Goal: Use online tool/utility: Utilize a website feature to perform a specific function

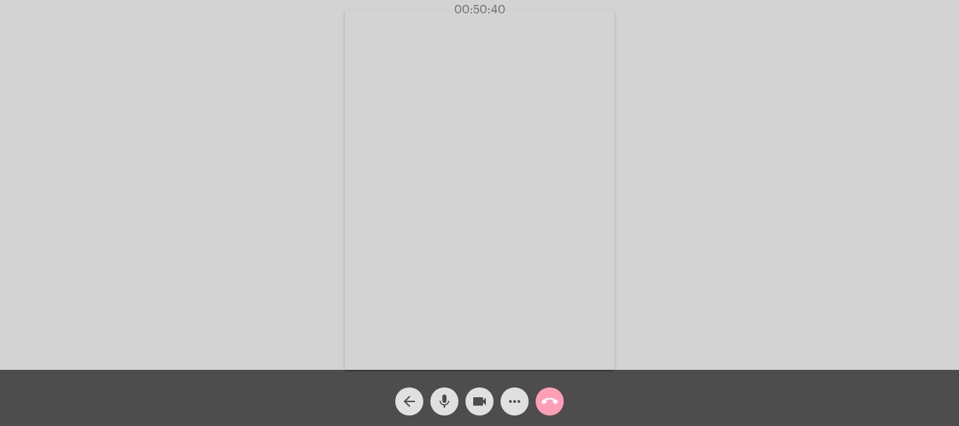
click at [551, 399] on mat-icon "call_end" at bounding box center [549, 401] width 17 height 17
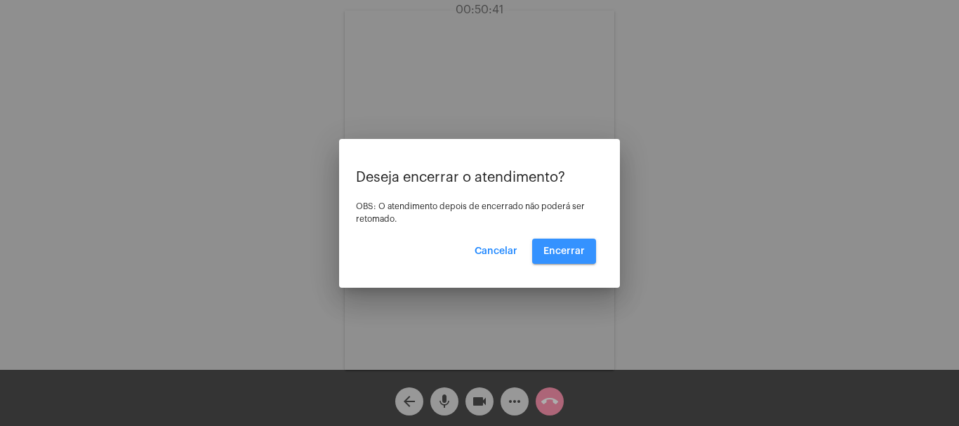
click at [562, 251] on span "Encerrar" at bounding box center [564, 252] width 41 height 10
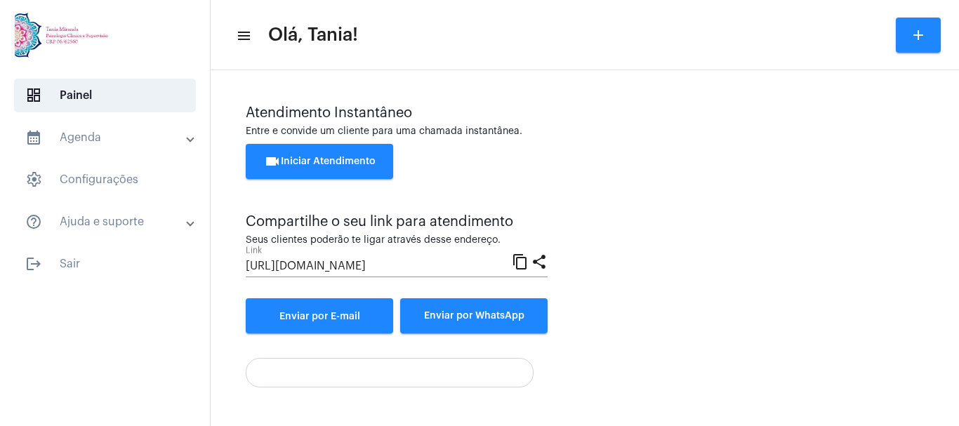
scroll to position [98, 0]
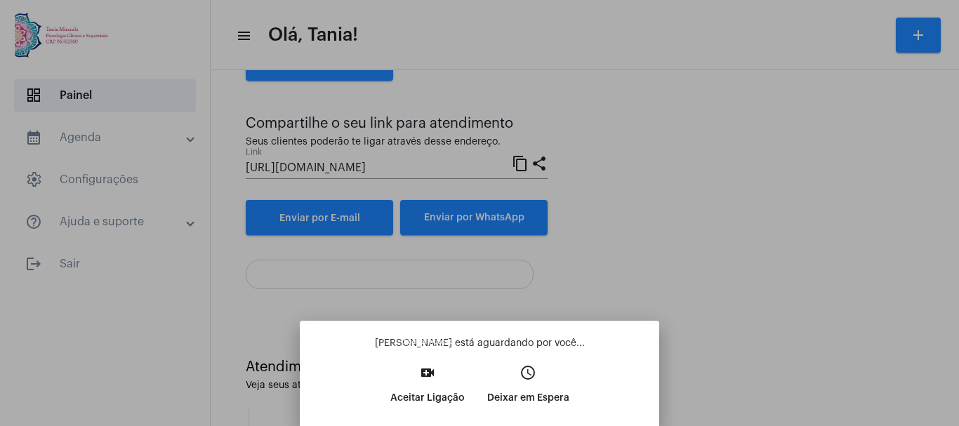
click at [423, 373] on mat-icon "video_call" at bounding box center [427, 372] width 17 height 17
